Goal: Register for event/course: Sign up to attend an event or enroll in a course

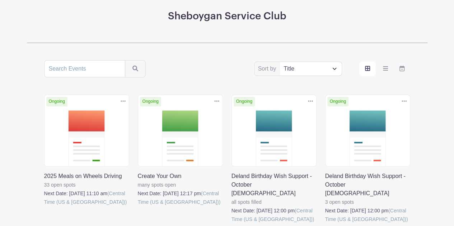
scroll to position [143, 0]
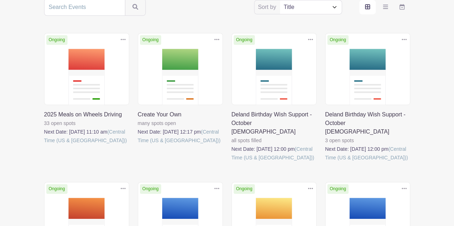
click at [325, 162] on link at bounding box center [325, 162] width 0 height 0
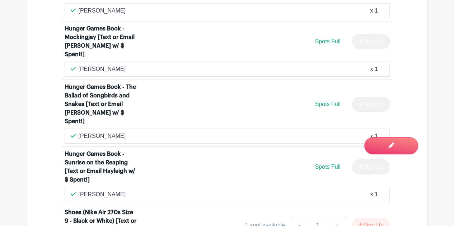
scroll to position [1132, 0]
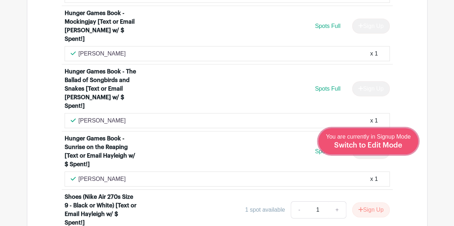
click at [381, 144] on span "Switch to Edit Mode" at bounding box center [368, 145] width 68 height 7
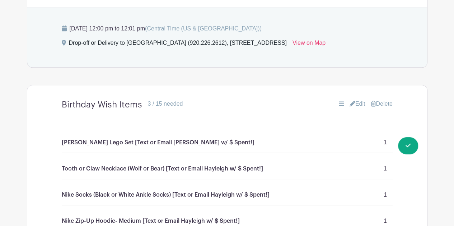
scroll to position [408, 0]
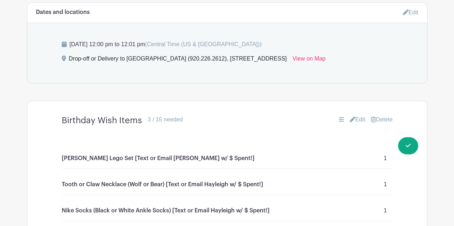
click at [349, 117] on icon at bounding box center [352, 120] width 6 height 6
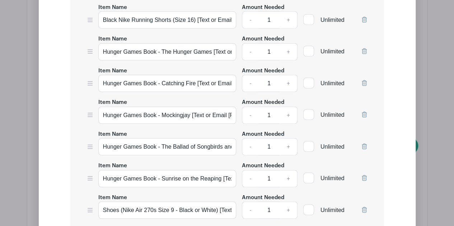
scroll to position [982, 0]
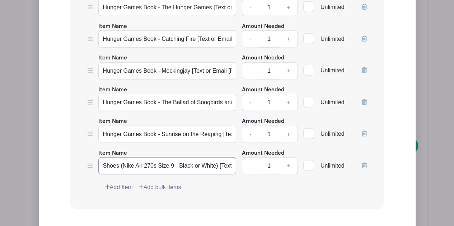
click at [194, 157] on input "Shoes (Nike Air 270s Size 9 - Black or White) [Text or Email Hayleigh w/ $ Spen…" at bounding box center [167, 165] width 138 height 17
click at [227, 157] on input "Shoes (Nike Air 270s Size 9 - Black or White) [Text or Email Hayleigh w/ $ Spen…" at bounding box center [167, 165] width 138 height 17
click at [202, 126] on input "Hunger Games Book - Sunrise on the Reaping [Text or Email Hayleigh w/ $ Spent!]" at bounding box center [167, 134] width 138 height 17
click at [205, 94] on input "Hunger Games Book - The Ballad of Songbirds and Snakes [Text or Email [PERSON_N…" at bounding box center [167, 102] width 138 height 17
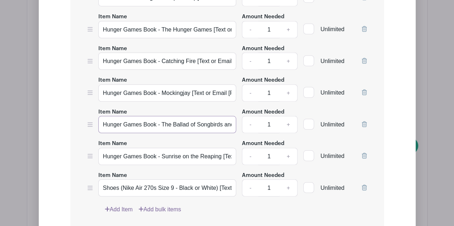
scroll to position [946, 0]
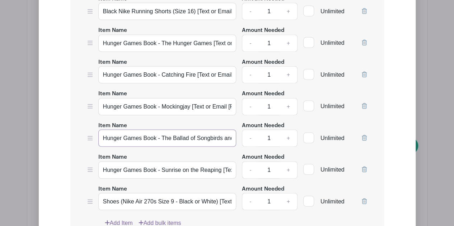
click at [191, 130] on input "Hunger Games Book - The Ballad of Songbirds and Snakes [Text or Email [PERSON_N…" at bounding box center [167, 138] width 138 height 17
click at [214, 130] on input "Hunger Games Book - The Ballad of Songbirds and Snakes [Text or Email [PERSON_N…" at bounding box center [167, 138] width 138 height 17
click at [223, 130] on input "Hunger Games Book - The Ballad of Songbirds and Snakes [Text or Email [PERSON_N…" at bounding box center [167, 138] width 138 height 17
click at [290, 193] on link "+" at bounding box center [288, 201] width 18 height 17
type input "2"
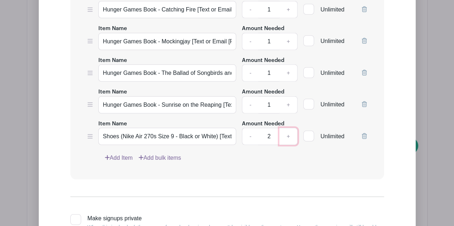
scroll to position [1054, 0]
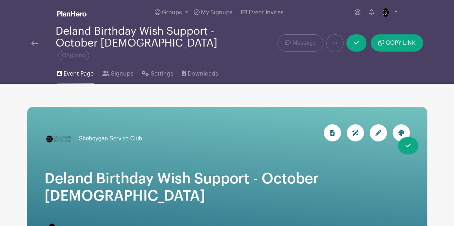
scroll to position [0, 0]
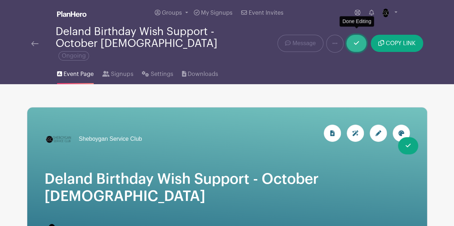
click at [356, 41] on icon at bounding box center [356, 43] width 5 height 4
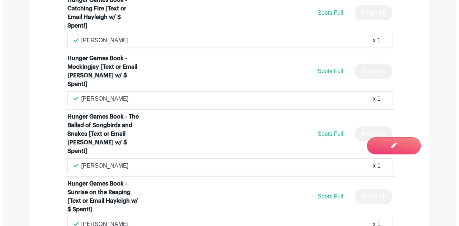
scroll to position [1132, 0]
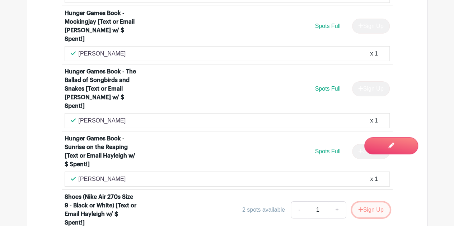
click at [359, 207] on icon "submit" at bounding box center [360, 209] width 5 height 5
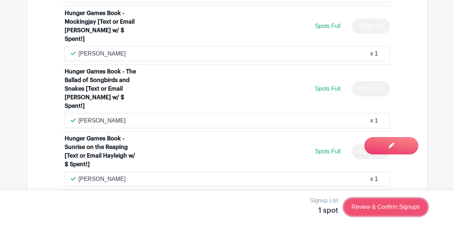
click at [380, 203] on link "Review & Confirm Signups" at bounding box center [385, 207] width 83 height 17
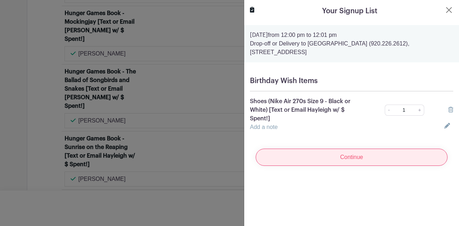
click at [335, 154] on input "Continue" at bounding box center [352, 157] width 192 height 17
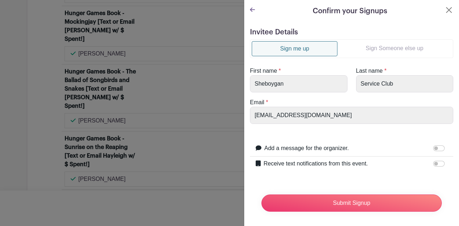
click at [369, 49] on link "Sign Someone else up" at bounding box center [394, 48] width 114 height 14
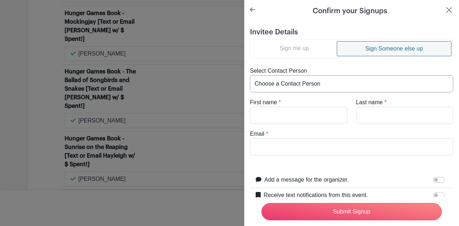
click at [285, 84] on select "Choose a Contact Person [PERSON_NAME] ([PERSON_NAME][EMAIL_ADDRESS][DOMAIN_NAME…" at bounding box center [351, 83] width 203 height 17
click at [305, 84] on select "Choose a Contact Person [PERSON_NAME] ([PERSON_NAME][EMAIL_ADDRESS][DOMAIN_NAME…" at bounding box center [351, 83] width 203 height 17
click at [276, 110] on input "First name" at bounding box center [299, 115] width 98 height 17
type input "[PERSON_NAME]"
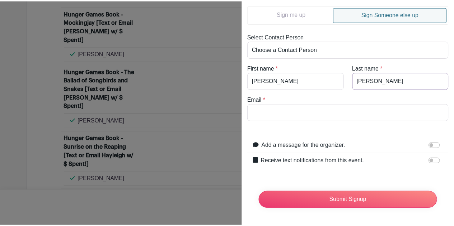
scroll to position [38, 0]
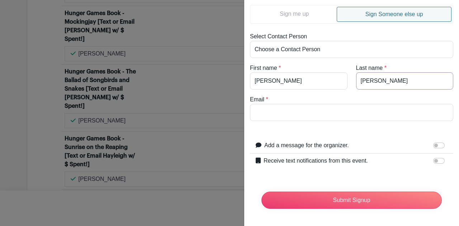
type input "[PERSON_NAME]"
drag, startPoint x: 283, startPoint y: 109, endPoint x: 289, endPoint y: 112, distance: 6.7
click at [283, 109] on input "Email" at bounding box center [351, 112] width 203 height 17
click at [310, 107] on input "[PERSON_NAME]" at bounding box center [351, 112] width 203 height 17
type input "[PERSON_NAME][EMAIL_ADDRESS][DOMAIN_NAME]"
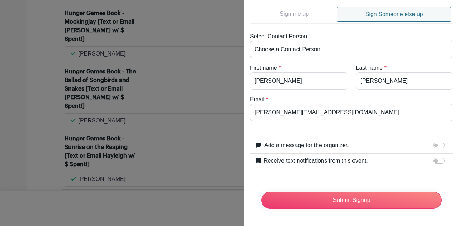
click at [311, 125] on form "Invitee Details Sign me up Sign Someone else up Select Contact Person Choose a …" at bounding box center [351, 104] width 203 height 221
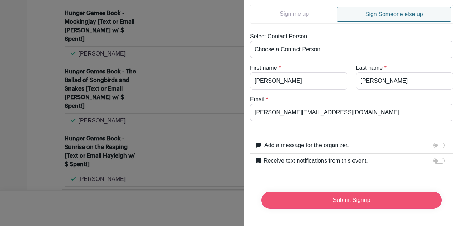
click at [339, 193] on input "Submit Signup" at bounding box center [351, 200] width 180 height 17
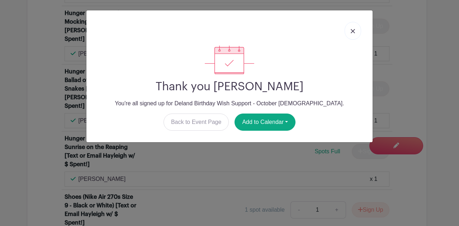
click at [354, 30] on img at bounding box center [353, 31] width 4 height 4
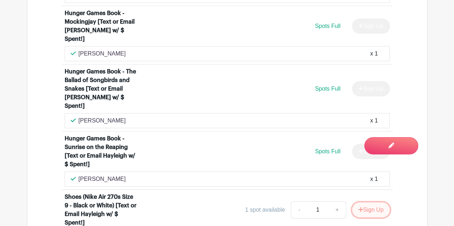
click at [355, 203] on button "Sign Up" at bounding box center [371, 210] width 38 height 15
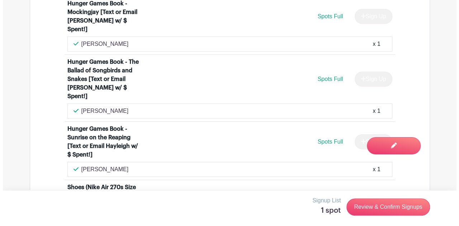
scroll to position [1147, 0]
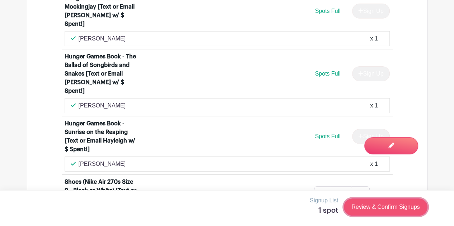
click at [370, 206] on link "Review & Confirm Signups" at bounding box center [385, 207] width 83 height 17
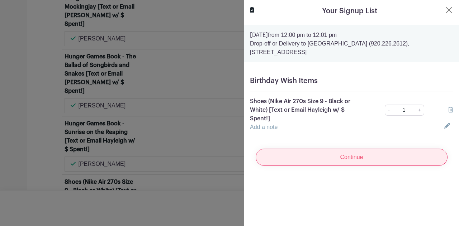
click at [335, 159] on input "Continue" at bounding box center [352, 157] width 192 height 17
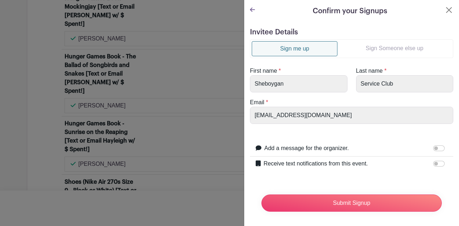
click at [302, 43] on link "Sign me up" at bounding box center [295, 48] width 86 height 15
click at [377, 47] on link "Sign Someone else up" at bounding box center [394, 48] width 114 height 14
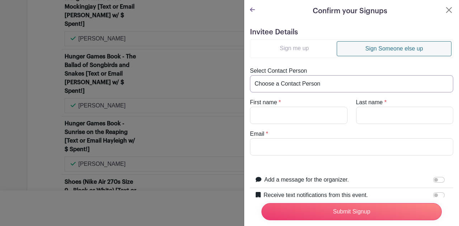
click at [291, 86] on select "Choose a Contact Person [PERSON_NAME] ([PERSON_NAME][EMAIL_ADDRESS][DOMAIN_NAME…" at bounding box center [351, 83] width 203 height 17
click at [287, 77] on select "Choose a Contact Person [PERSON_NAME] ([PERSON_NAME][EMAIL_ADDRESS][DOMAIN_NAME…" at bounding box center [351, 83] width 203 height 17
drag, startPoint x: 280, startPoint y: 112, endPoint x: 283, endPoint y: 103, distance: 10.1
click at [280, 112] on input "First name" at bounding box center [299, 115] width 98 height 17
type input "[PERSON_NAME]"
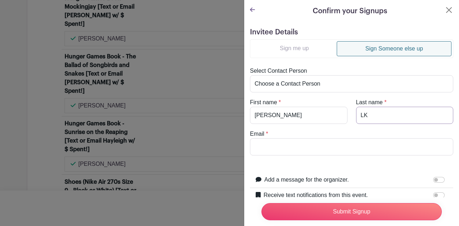
type input "L"
type input "[PERSON_NAME]"
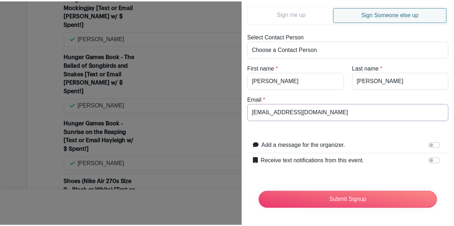
scroll to position [38, 0]
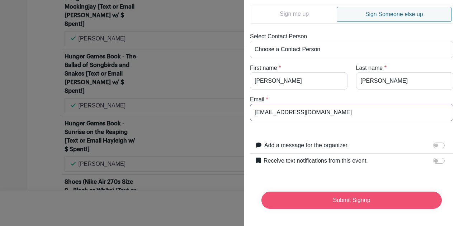
type input "[EMAIL_ADDRESS][DOMAIN_NAME]"
click at [336, 199] on input "Submit Signup" at bounding box center [351, 200] width 180 height 17
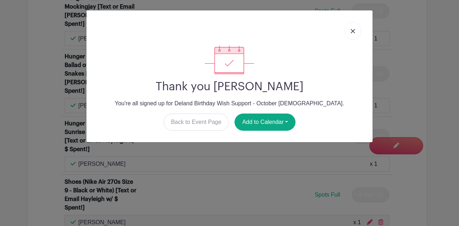
click at [355, 35] on link at bounding box center [353, 31] width 16 height 18
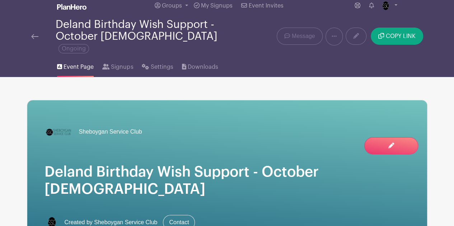
scroll to position [0, 0]
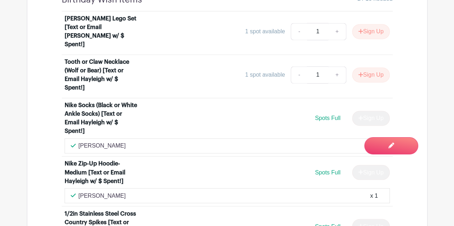
scroll to position [502, 0]
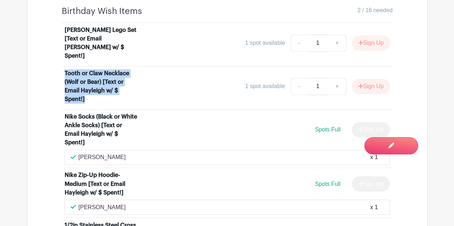
drag, startPoint x: 126, startPoint y: 64, endPoint x: 60, endPoint y: 37, distance: 71.1
click at [64, 66] on li "Tooth or Claw Necklace (Wolf or Bear) [Text or Email Hayleigh w/ $ Spent!] 1 sp…" at bounding box center [227, 87] width 331 height 43
drag, startPoint x: 62, startPoint y: 29, endPoint x: 92, endPoint y: 69, distance: 49.5
click at [92, 70] on li "Tooth or Claw Necklace (Wolf or Bear) [Text or Email Hayleigh w/ $ Spent!] 1 sp…" at bounding box center [227, 87] width 331 height 43
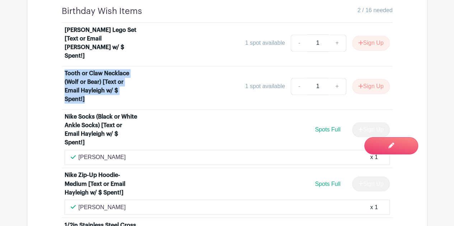
click at [92, 69] on div "Tooth or Claw Necklace (Wolf or Bear) [Text or Email Hayleigh w/ $ Spent!]" at bounding box center [101, 86] width 73 height 34
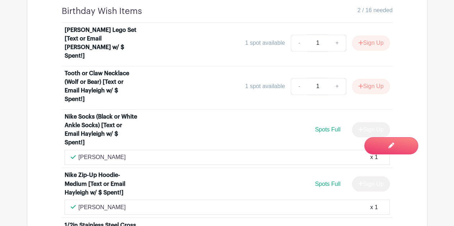
click at [95, 69] on div "Tooth or Claw Necklace (Wolf or Bear) [Text or Email Hayleigh w/ $ Spent!]" at bounding box center [101, 86] width 73 height 34
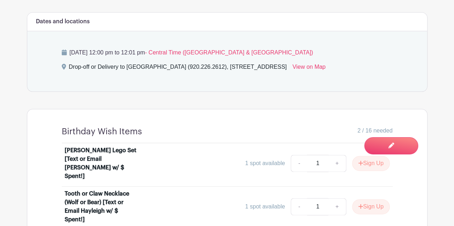
scroll to position [430, 0]
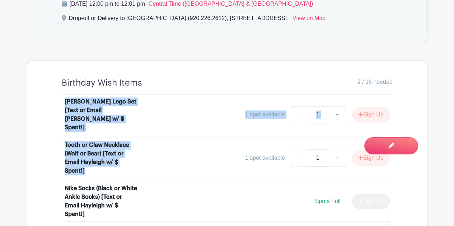
drag, startPoint x: 65, startPoint y: 73, endPoint x: 105, endPoint y: 132, distance: 71.1
click at [116, 141] on div "Tooth or Claw Necklace (Wolf or Bear) [Text or Email Hayleigh w/ $ Spent!]" at bounding box center [101, 158] width 73 height 34
drag, startPoint x: 126, startPoint y: 132, endPoint x: 59, endPoint y: 69, distance: 91.6
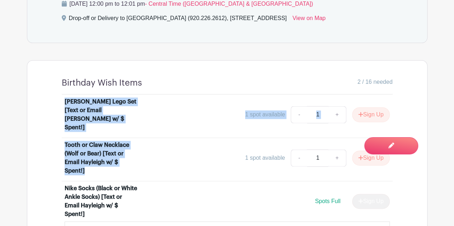
click at [88, 98] on div "[PERSON_NAME] Lego Set [Text or Email [PERSON_NAME] w/ $ Spent!]" at bounding box center [101, 115] width 73 height 34
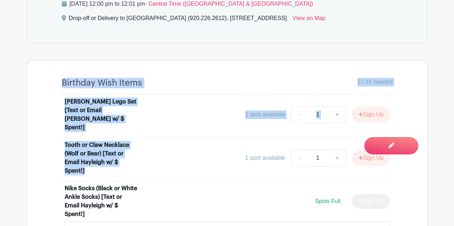
drag, startPoint x: 58, startPoint y: 50, endPoint x: 109, endPoint y: 138, distance: 101.9
click at [121, 141] on div "Tooth or Claw Necklace (Wolf or Bear) [Text or Email Hayleigh w/ $ Spent!]" at bounding box center [101, 158] width 73 height 34
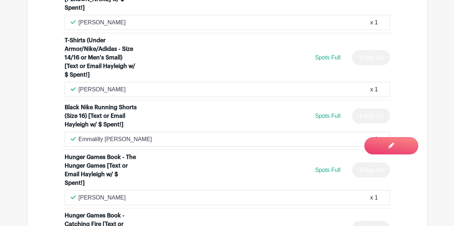
scroll to position [861, 0]
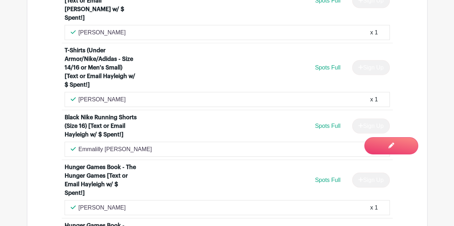
drag, startPoint x: 138, startPoint y: 102, endPoint x: 66, endPoint y: 67, distance: 79.9
click at [66, 110] on li "Black Nike Running Shorts (Size 16) [Text or Email Hayleigh w/ $ Spent!] Spots …" at bounding box center [227, 135] width 331 height 50
click at [88, 113] on div "Black Nike Running Shorts (Size 16) [Text or Email Hayleigh w/ $ Spent!]" at bounding box center [101, 126] width 73 height 26
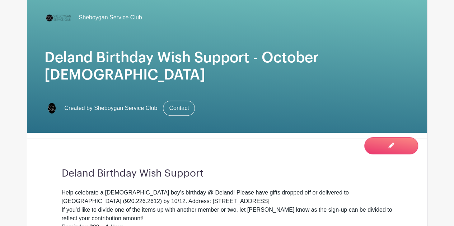
scroll to position [0, 0]
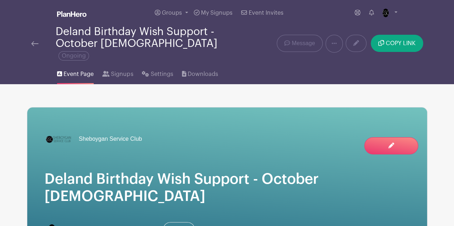
click at [36, 41] on img at bounding box center [34, 43] width 7 height 5
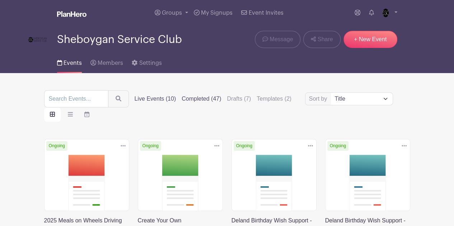
click at [207, 98] on label "Completed (47)" at bounding box center [200, 99] width 39 height 9
click at [0, 0] on input "Completed (47)" at bounding box center [0, 0] width 0 height 0
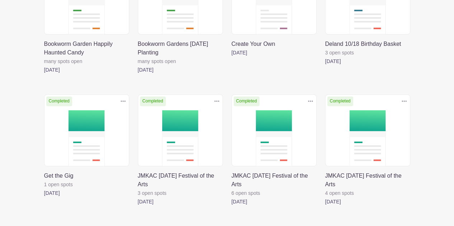
scroll to position [395, 0]
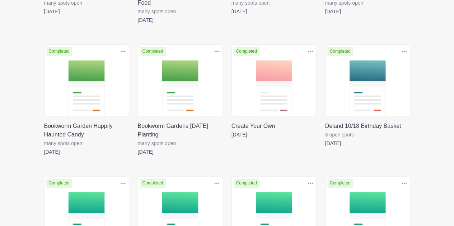
click at [325, 148] on link at bounding box center [325, 148] width 0 height 0
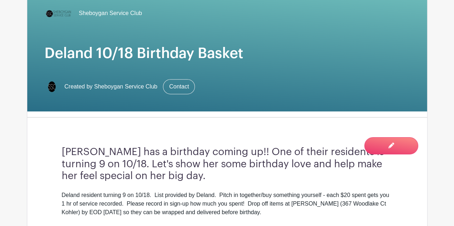
scroll to position [30, 0]
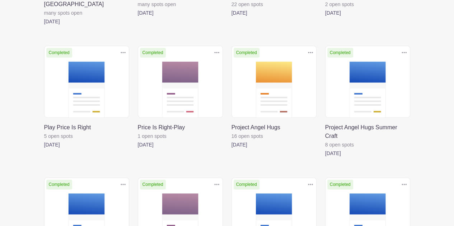
scroll to position [1002, 0]
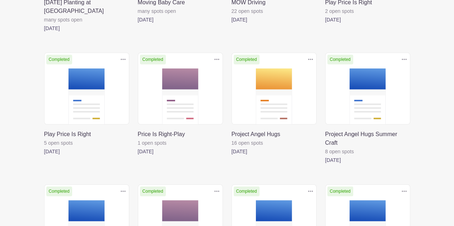
click at [231, 156] on link at bounding box center [231, 156] width 0 height 0
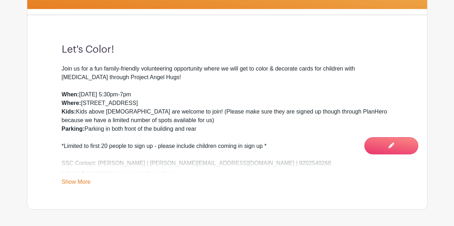
scroll to position [215, 0]
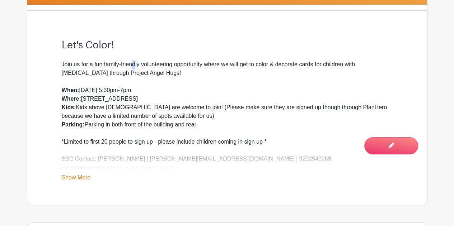
click at [133, 65] on div "Join us for a fun family-friendly volunteering opportunity where we will get to…" at bounding box center [227, 116] width 331 height 112
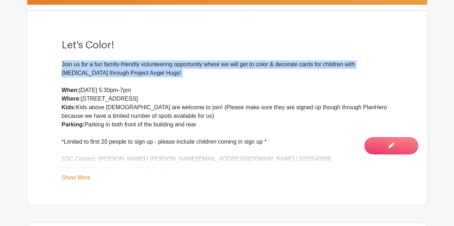
click at [133, 65] on div "Join us for a fun family-friendly volunteering opportunity where we will get to…" at bounding box center [227, 116] width 331 height 112
click at [159, 66] on div "Join us for a fun family-friendly volunteering opportunity where we will get to…" at bounding box center [227, 116] width 331 height 112
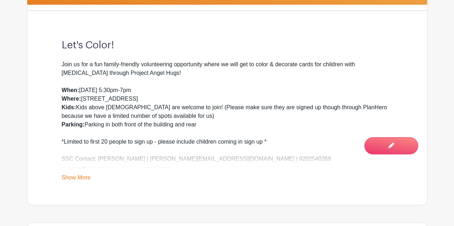
click at [81, 178] on link "Show More" at bounding box center [76, 179] width 29 height 9
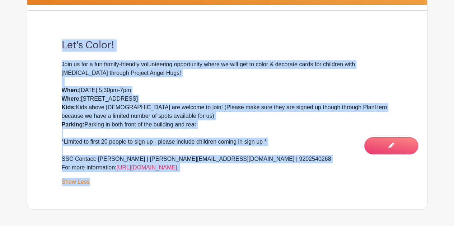
drag, startPoint x: 219, startPoint y: 171, endPoint x: 69, endPoint y: 57, distance: 188.6
click at [56, 49] on div "Let's Color! Join us for a fun family-friendly volunteering opportunity where w…" at bounding box center [226, 112] width 365 height 193
click at [100, 65] on div "Join us for a fun family-friendly volunteering opportunity where we will get to…" at bounding box center [227, 116] width 331 height 112
drag, startPoint x: 60, startPoint y: 46, endPoint x: 218, endPoint y: 170, distance: 201.0
click at [218, 170] on div "Let's Color! Join us for a fun family-friendly volunteering opportunity where w…" at bounding box center [226, 112] width 365 height 193
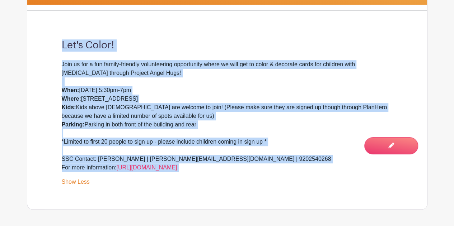
click at [223, 169] on div "Join us for a fun family-friendly volunteering opportunity where we will get to…" at bounding box center [227, 116] width 331 height 112
drag, startPoint x: 230, startPoint y: 168, endPoint x: 75, endPoint y: 59, distance: 189.7
click at [74, 56] on div "Let's Color! Join us for a fun family-friendly volunteering opportunity where w…" at bounding box center [226, 112] width 365 height 193
click at [125, 94] on div "Join us for a fun family-friendly volunteering opportunity where we will get to…" at bounding box center [227, 116] width 331 height 112
drag, startPoint x: 222, startPoint y: 167, endPoint x: 95, endPoint y: 66, distance: 162.6
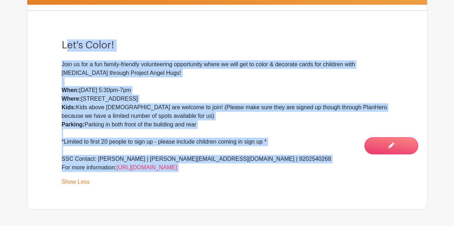
click at [69, 47] on div "Let's Color! Join us for a fun family-friendly volunteering opportunity where w…" at bounding box center [226, 112] width 365 height 193
click at [100, 68] on div "Join us for a fun family-friendly volunteering opportunity where we will get to…" at bounding box center [227, 116] width 331 height 112
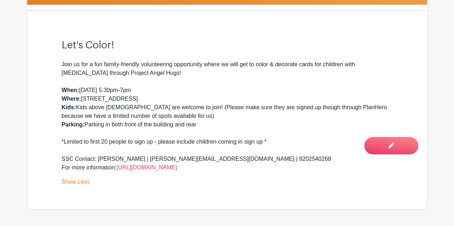
click at [128, 117] on div "Join us for a fun family-friendly volunteering opportunity where we will get to…" at bounding box center [227, 116] width 331 height 112
drag, startPoint x: 201, startPoint y: 126, endPoint x: 48, endPoint y: 48, distance: 171.3
click at [48, 48] on div "Let's Color! Join us for a fun family-friendly volunteering opportunity where w…" at bounding box center [226, 112] width 365 height 193
click at [130, 86] on div "Join us for a fun family-friendly volunteering opportunity where we will get to…" at bounding box center [227, 116] width 331 height 112
drag, startPoint x: 205, startPoint y: 121, endPoint x: 72, endPoint y: 52, distance: 150.0
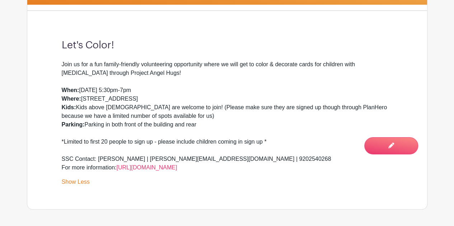
click at [71, 51] on div "Let's Color! Join us for a fun family-friendly volunteering opportunity where w…" at bounding box center [226, 112] width 365 height 193
click at [112, 60] on div "Join us for a fun family-friendly volunteering opportunity where we will get to…" at bounding box center [227, 116] width 331 height 112
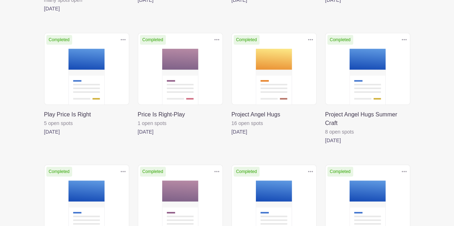
scroll to position [1023, 0]
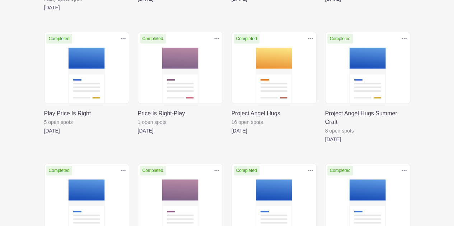
click at [325, 144] on link at bounding box center [325, 144] width 0 height 0
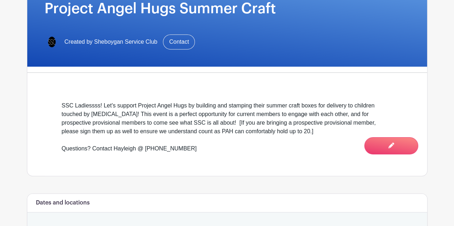
scroll to position [179, 0]
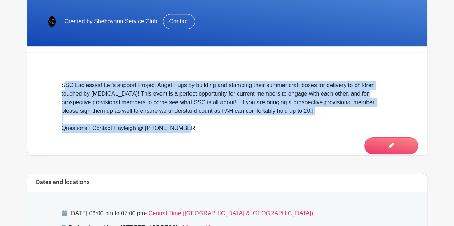
drag, startPoint x: 194, startPoint y: 129, endPoint x: 65, endPoint y: 86, distance: 136.8
click at [65, 86] on div "SSC Ladiessss! Let's support Project Angel Hugs by building and stamping their …" at bounding box center [227, 107] width 331 height 52
click at [95, 96] on div "SSC Ladiessss! Let's support Project Angel Hugs by building and stamping their …" at bounding box center [227, 107] width 331 height 52
drag, startPoint x: 191, startPoint y: 137, endPoint x: 57, endPoint y: 85, distance: 143.7
click at [57, 85] on div "SSC Ladiessss! Let's support Project Angel Hugs by building and stamping their …" at bounding box center [226, 107] width 365 height 98
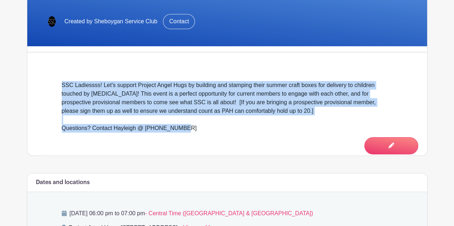
click at [115, 99] on div "SSC Ladiessss! Let's support Project Angel Hugs by building and stamping their …" at bounding box center [227, 107] width 331 height 52
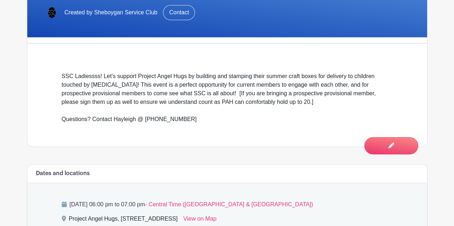
scroll to position [199, 0]
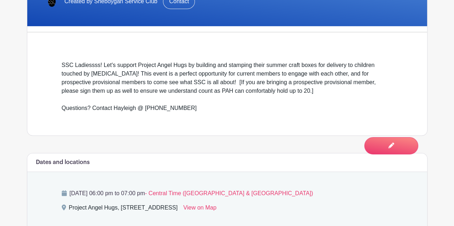
click at [202, 77] on div "SSC Ladiessss! Let's support Project Angel Hugs by building and stamping their …" at bounding box center [227, 87] width 331 height 52
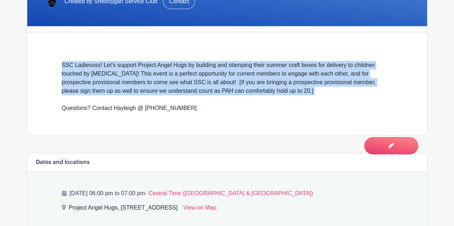
click at [202, 77] on div "SSC Ladiessss! Let's support Project Angel Hugs by building and stamping their …" at bounding box center [227, 87] width 331 height 52
click at [221, 79] on div "SSC Ladiessss! Let's support Project Angel Hugs by building and stamping their …" at bounding box center [227, 87] width 331 height 52
drag, startPoint x: 220, startPoint y: 123, endPoint x: 64, endPoint y: 61, distance: 167.9
click at [64, 61] on div "SSC Ladiessss! Let's support Project Angel Hugs by building and stamping their …" at bounding box center [226, 87] width 365 height 98
click at [117, 69] on div "SSC Ladiessss! Let's support Project Angel Hugs by building and stamping their …" at bounding box center [227, 87] width 331 height 52
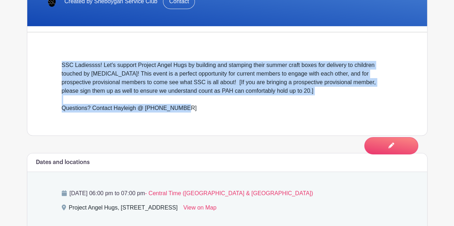
drag, startPoint x: 189, startPoint y: 111, endPoint x: 38, endPoint y: 57, distance: 160.3
click at [38, 57] on div "Sheboygan Service Club Project Angel Hugs Summer Craft Created by Sheboygan Ser…" at bounding box center [227, 16] width 400 height 240
click at [123, 69] on div "SSC Ladiessss! Let's support Project Angel Hugs by building and stamping their …" at bounding box center [227, 87] width 331 height 52
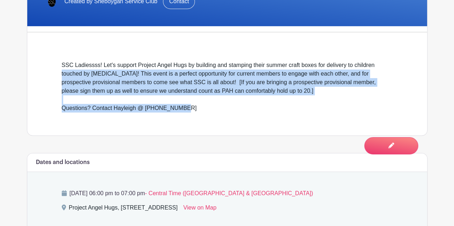
drag, startPoint x: 194, startPoint y: 122, endPoint x: 48, endPoint y: 70, distance: 154.8
click at [48, 70] on div "SSC Ladiessss! Let's support Project Angel Hugs by building and stamping their …" at bounding box center [226, 87] width 365 height 98
click at [145, 74] on div "SSC Ladiessss! Let's support Project Angel Hugs by building and stamping their …" at bounding box center [227, 87] width 331 height 52
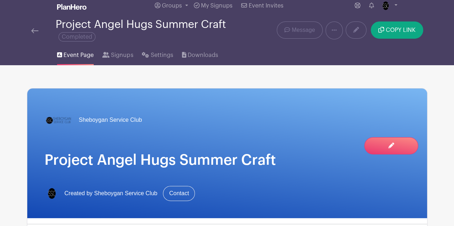
scroll to position [0, 0]
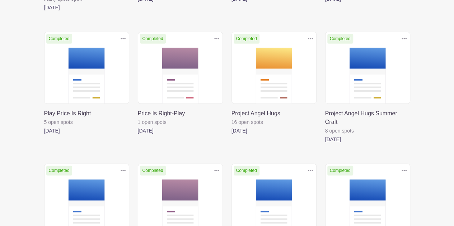
click at [231, 135] on link at bounding box center [231, 135] width 0 height 0
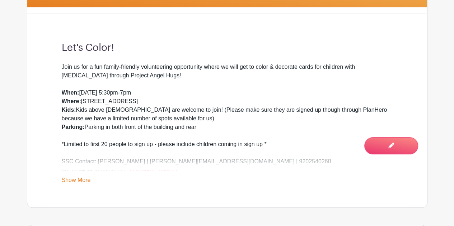
scroll to position [251, 0]
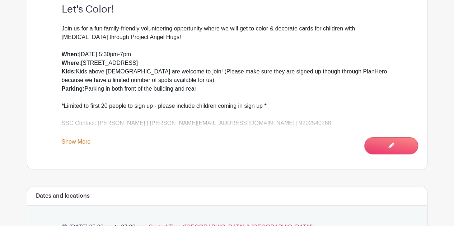
click at [75, 140] on link "Show More" at bounding box center [76, 143] width 29 height 9
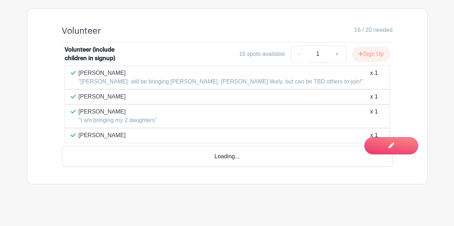
scroll to position [511, 0]
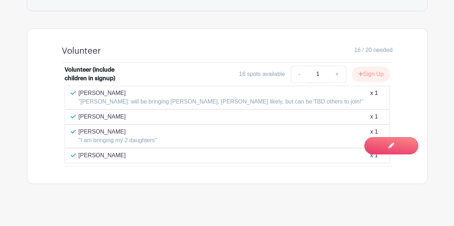
drag, startPoint x: 126, startPoint y: 155, endPoint x: 56, endPoint y: 76, distance: 106.0
click at [56, 76] on div "Volunteer (include children in signup) 16 spots available - 1 + Sign Up [PERSON…" at bounding box center [226, 115] width 365 height 104
click at [66, 77] on div "Volunteer (include children in signup)" at bounding box center [101, 74] width 73 height 17
drag, startPoint x: 53, startPoint y: 66, endPoint x: 128, endPoint y: 162, distance: 122.1
click at [128, 162] on div "Volunteer (include children in signup) 16 spots available - 1 + Sign Up [PERSON…" at bounding box center [226, 115] width 365 height 104
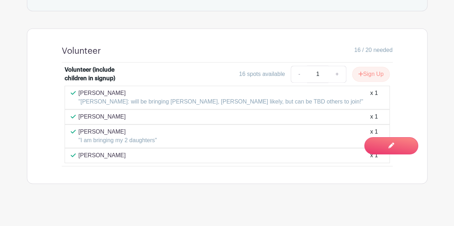
click at [132, 157] on div "[PERSON_NAME] x 1" at bounding box center [227, 155] width 313 height 9
drag, startPoint x: 149, startPoint y: 151, endPoint x: 30, endPoint y: 55, distance: 152.9
click at [30, 55] on div "Volunteer 16 / 20 needed Volunteer (include children in signup) 16 spots availa…" at bounding box center [227, 106] width 400 height 156
click at [76, 63] on li "Volunteer (include children in signup) 16 spots available - 1 + Sign Up [PERSON…" at bounding box center [227, 114] width 331 height 103
click at [117, 103] on p ""[PERSON_NAME]: will be bringing [PERSON_NAME], [PERSON_NAME] likely, but can b…" at bounding box center [221, 102] width 284 height 9
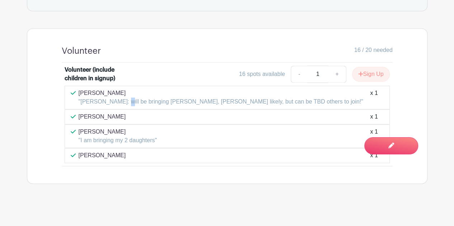
click at [117, 103] on p ""[PERSON_NAME]: will be bringing [PERSON_NAME], [PERSON_NAME] likely, but can b…" at bounding box center [221, 102] width 284 height 9
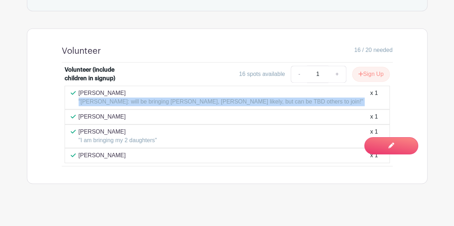
click at [117, 103] on p ""[PERSON_NAME]: will be bringing [PERSON_NAME], [PERSON_NAME] likely, but can b…" at bounding box center [221, 102] width 284 height 9
click at [129, 101] on p ""[PERSON_NAME]: will be bringing [PERSON_NAME], [PERSON_NAME] likely, but can b…" at bounding box center [221, 102] width 284 height 9
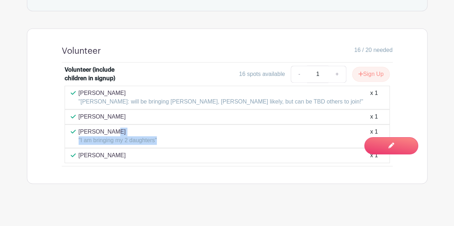
drag, startPoint x: 167, startPoint y: 137, endPoint x: 70, endPoint y: 129, distance: 97.1
click at [71, 129] on div "[PERSON_NAME] "I am bringing my 2 daughters" x 1" at bounding box center [227, 136] width 313 height 17
click at [103, 136] on p ""I am bringing my 2 daughters"" at bounding box center [118, 140] width 79 height 9
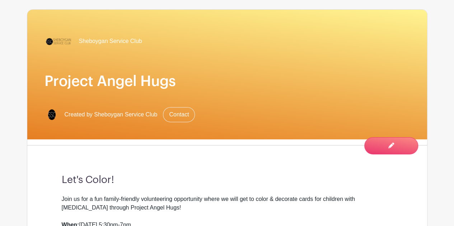
scroll to position [0, 0]
